Goal: Task Accomplishment & Management: Complete application form

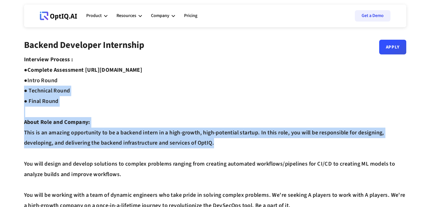
drag, startPoint x: 213, startPoint y: 92, endPoint x: 229, endPoint y: 161, distance: 71.2
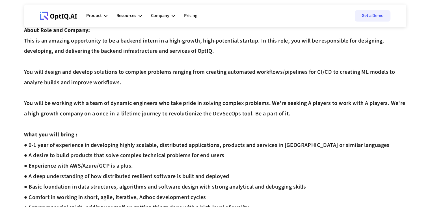
click at [229, 161] on div "Interview Process : ● Complete Assessment [URL][DOMAIN_NAME] ● Intro Round ● Te…" at bounding box center [215, 155] width 382 height 385
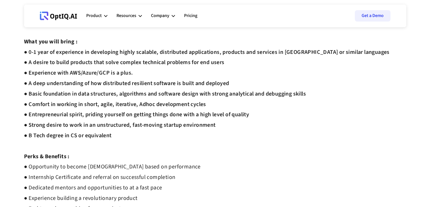
click at [229, 161] on div "Interview Process : ● Complete Assessment [URL][DOMAIN_NAME] ● Intro Round ● Te…" at bounding box center [215, 62] width 382 height 385
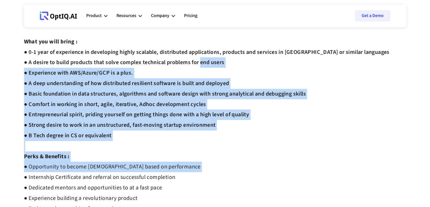
drag, startPoint x: 229, startPoint y: 161, endPoint x: 200, endPoint y: 58, distance: 107.6
click at [200, 58] on div "Interview Process : ● Complete Assessment [URL][DOMAIN_NAME] ● Intro Round ● Te…" at bounding box center [215, 62] width 382 height 385
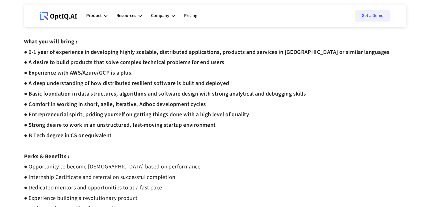
click at [217, 151] on div "Interview Process : ● Complete Assessment [URL][DOMAIN_NAME] ● Intro Round ● Te…" at bounding box center [215, 62] width 382 height 385
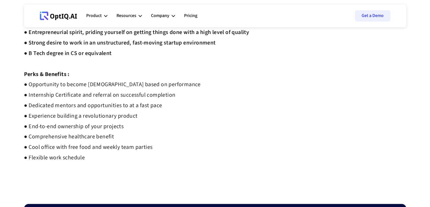
scroll to position [264, 0]
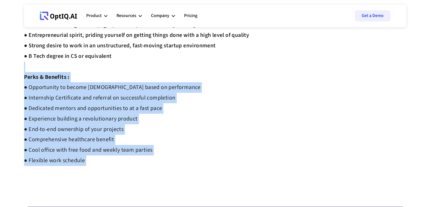
drag, startPoint x: 218, startPoint y: 177, endPoint x: 196, endPoint y: 64, distance: 115.7
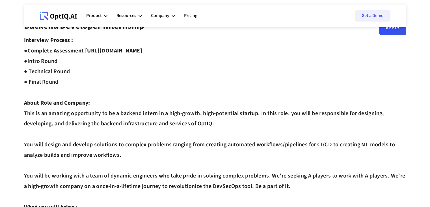
scroll to position [0, 0]
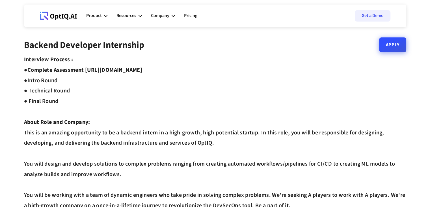
click at [390, 51] on link "Apply" at bounding box center [392, 44] width 27 height 15
drag, startPoint x: 174, startPoint y: 61, endPoint x: 199, endPoint y: 69, distance: 26.4
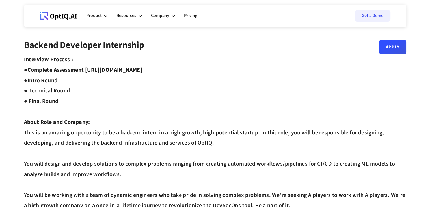
drag, startPoint x: 199, startPoint y: 69, endPoint x: 89, endPoint y: 70, distance: 109.8
copy strong "[URL][DOMAIN_NAME]"
